Goal: Information Seeking & Learning: Learn about a topic

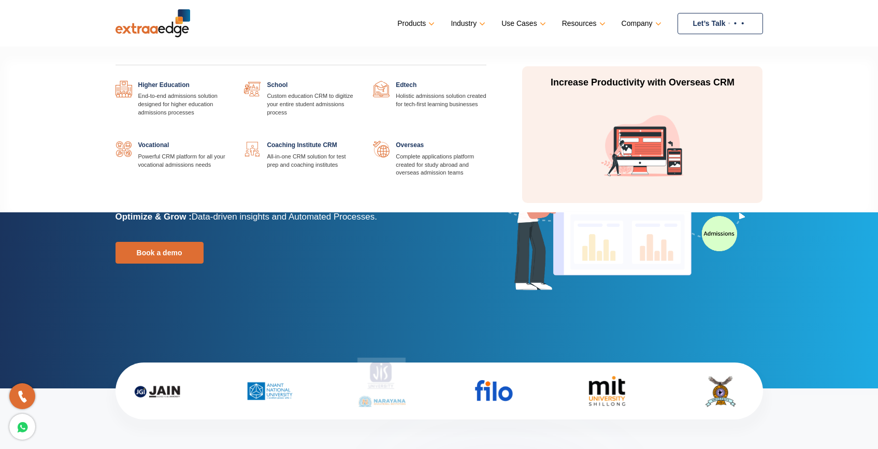
click at [486, 81] on link at bounding box center [486, 81] width 0 height 0
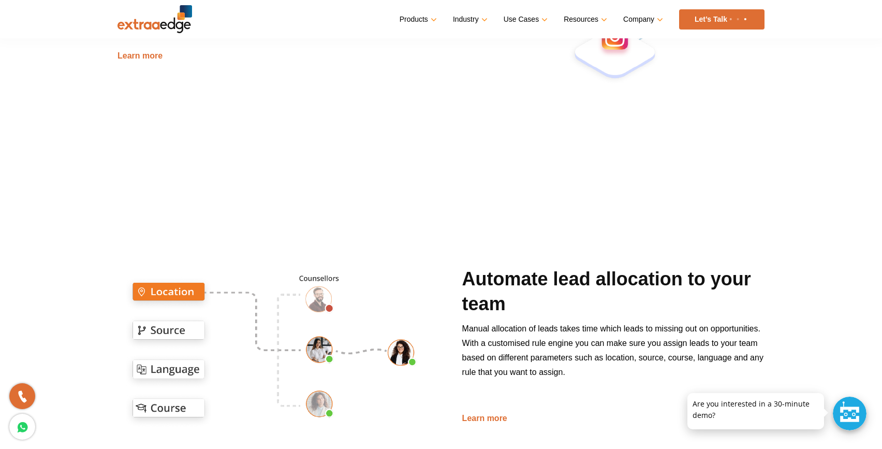
scroll to position [761, 0]
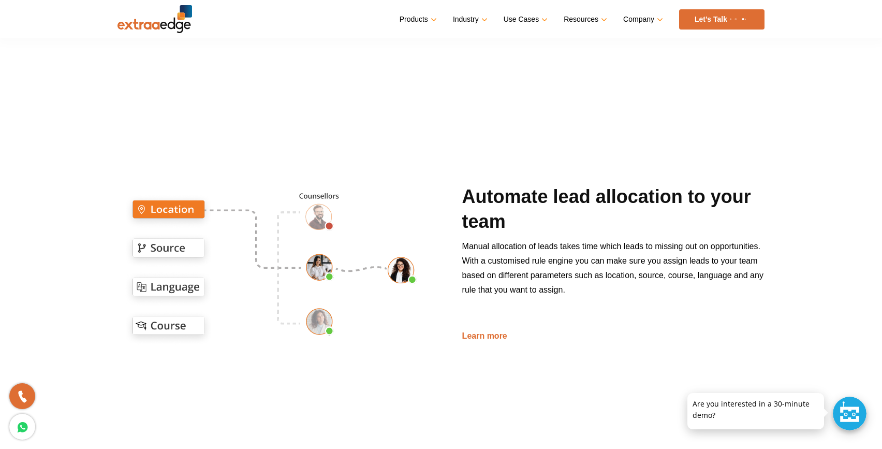
click at [199, 249] on img at bounding box center [276, 264] width 316 height 316
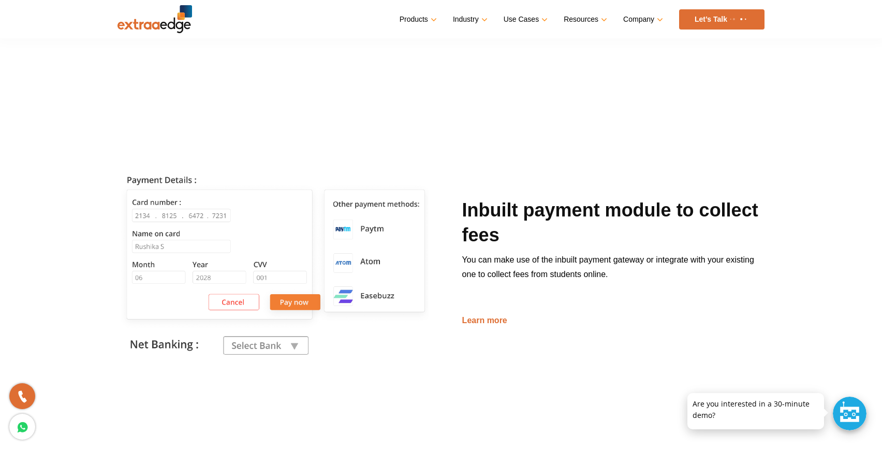
scroll to position [1654, 0]
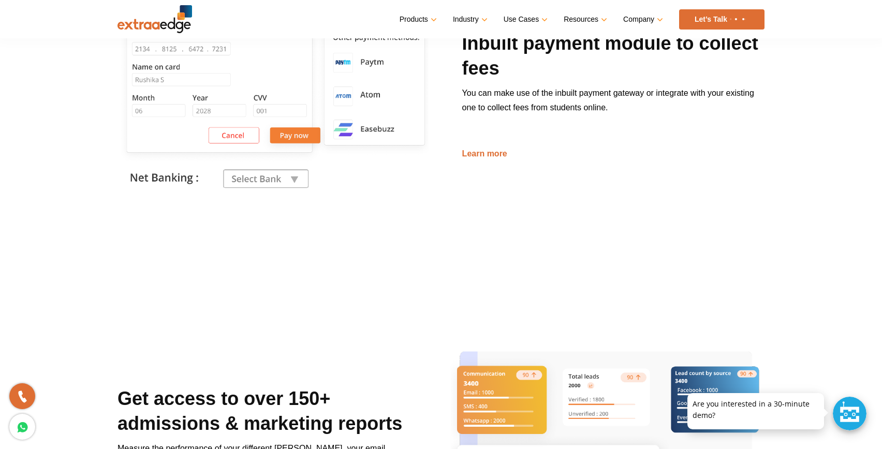
click at [287, 180] on img at bounding box center [276, 96] width 316 height 316
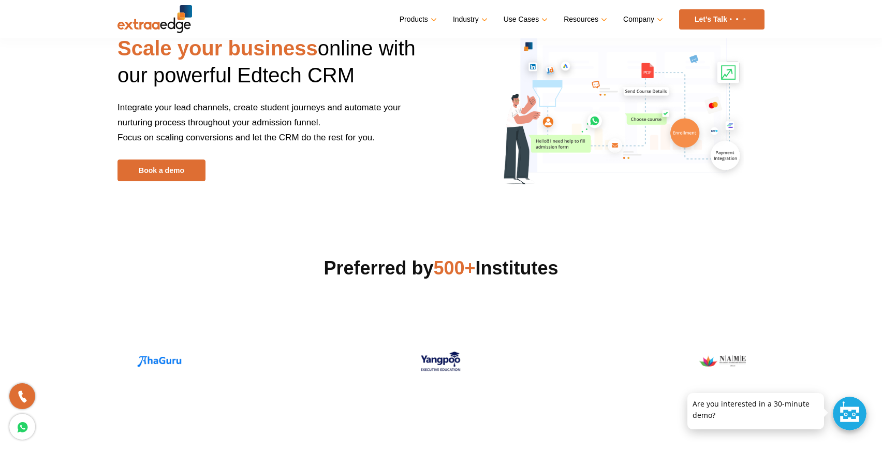
scroll to position [0, 0]
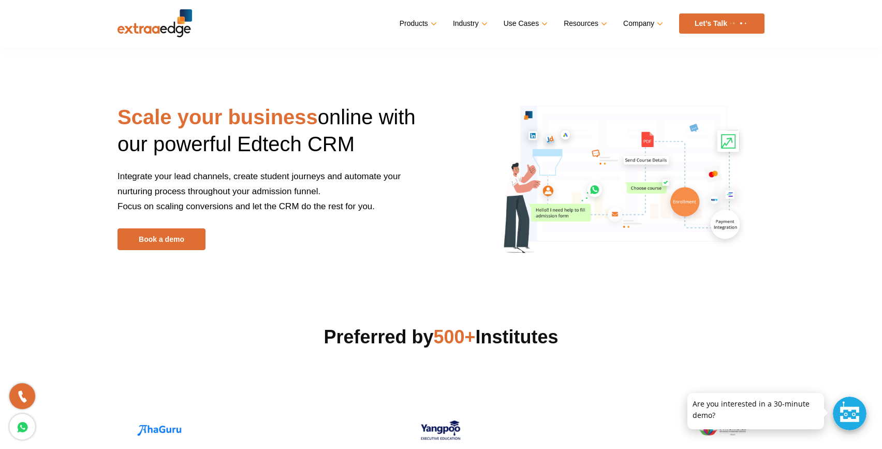
drag, startPoint x: 148, startPoint y: 116, endPoint x: 390, endPoint y: 210, distance: 260.3
click at [390, 210] on div "Scale your business online with our powerful Edtech CRM Integrate your lead cha…" at bounding box center [275, 177] width 331 height 147
click at [390, 209] on p "Integrate your lead channels, create student journeys and automate your nurturi…" at bounding box center [276, 199] width 316 height 60
drag, startPoint x: 400, startPoint y: 207, endPoint x: 92, endPoint y: 115, distance: 320.8
click at [92, 116] on section "Scale your business online with our powerful Edtech CRM Integrate your lead cha…" at bounding box center [441, 140] width 882 height 281
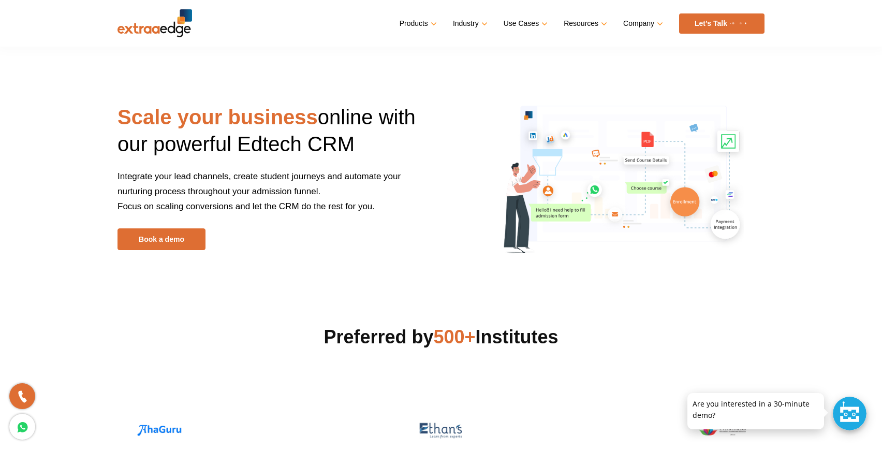
click at [166, 118] on strong "Scale your business" at bounding box center [218, 117] width 200 height 23
